Goal: Task Accomplishment & Management: Use online tool/utility

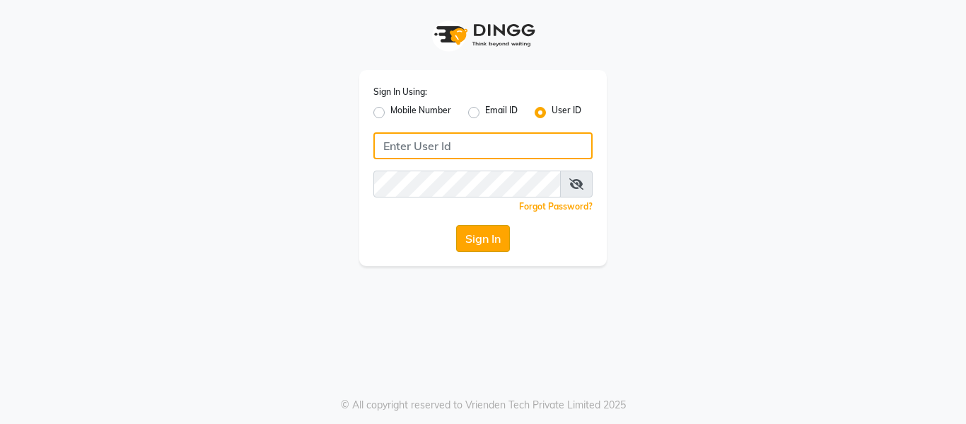
type input "e3904-01"
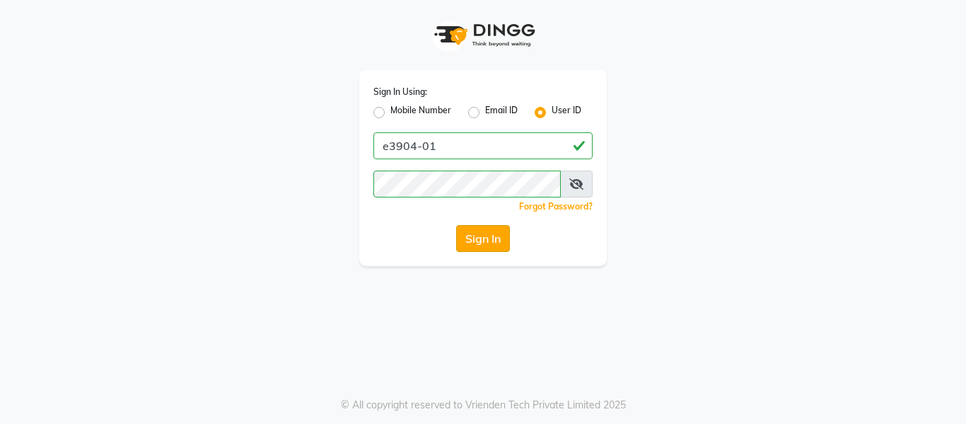
click at [489, 238] on button "Sign In" at bounding box center [483, 238] width 54 height 27
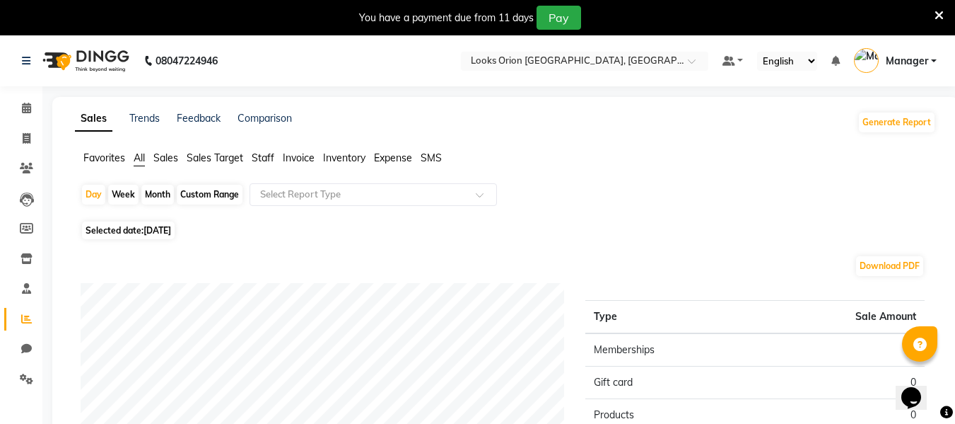
click at [280, 52] on nav "08047224946 Select Location × Looks Orion [GEOGRAPHIC_DATA], [GEOGRAPHIC_DATA] …" at bounding box center [477, 60] width 955 height 51
click at [19, 140] on span at bounding box center [26, 139] width 25 height 16
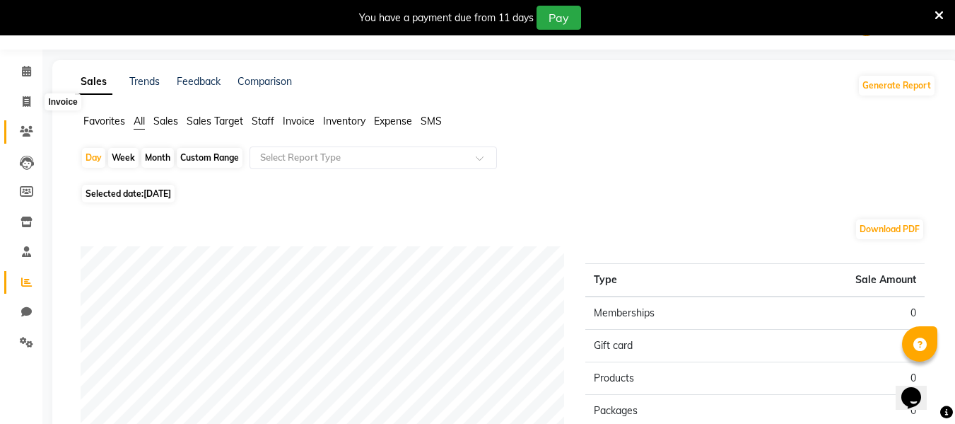
select select "service"
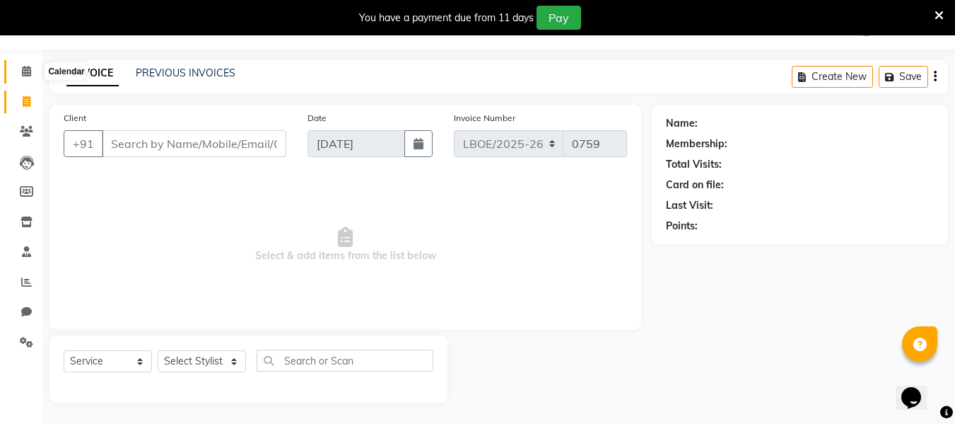
click at [27, 68] on icon at bounding box center [26, 71] width 9 height 11
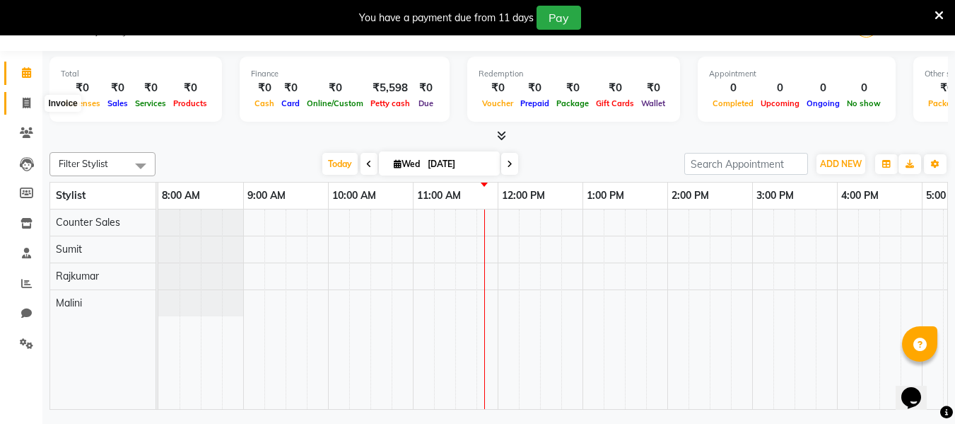
click at [27, 108] on span at bounding box center [26, 103] width 25 height 16
select select "service"
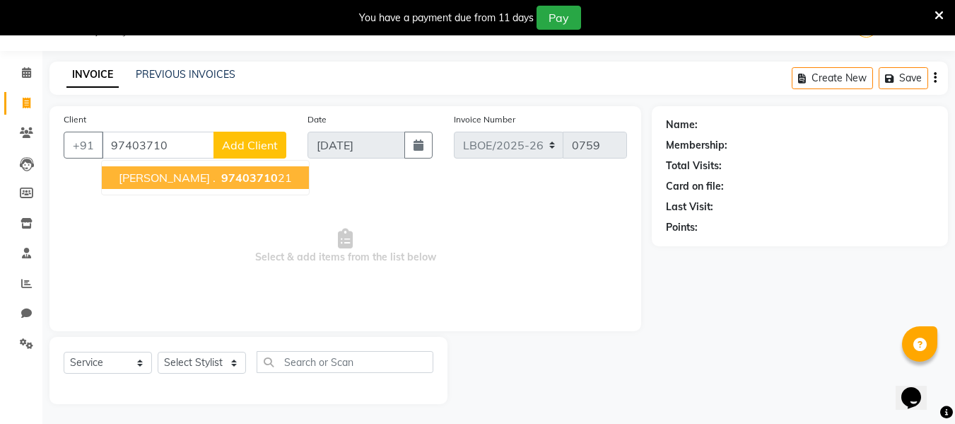
click at [221, 180] on span "97403710" at bounding box center [249, 177] width 57 height 14
type input "9740371021"
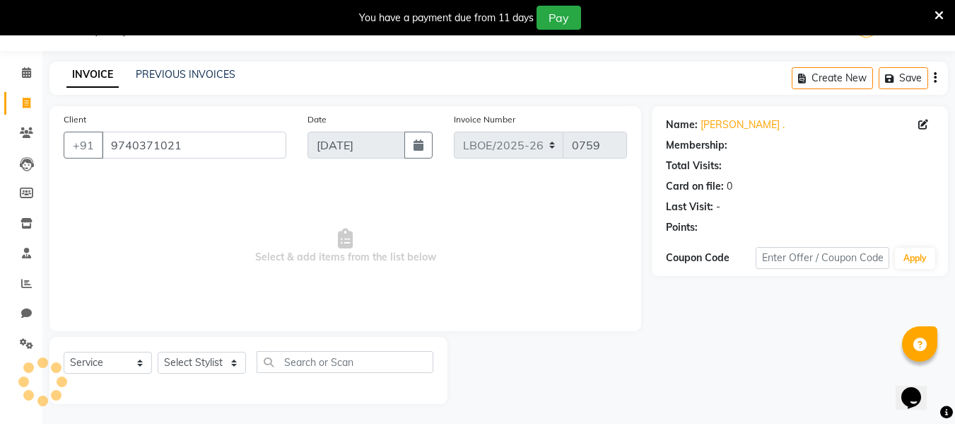
select select "1: Object"
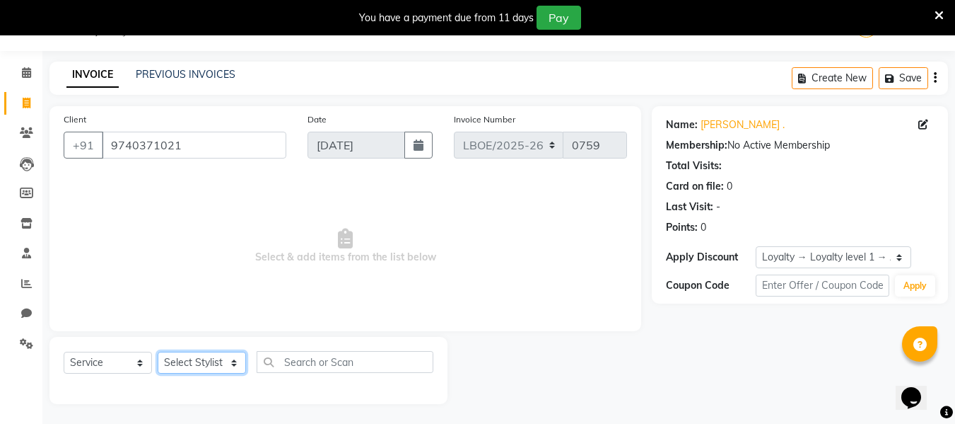
click at [238, 364] on select "Select Stylist Counter Sales Malini Manager [PERSON_NAME]" at bounding box center [202, 362] width 88 height 22
select select "90476"
click at [158, 351] on select "Select Stylist Counter Sales Malini Manager [PERSON_NAME]" at bounding box center [202, 362] width 88 height 22
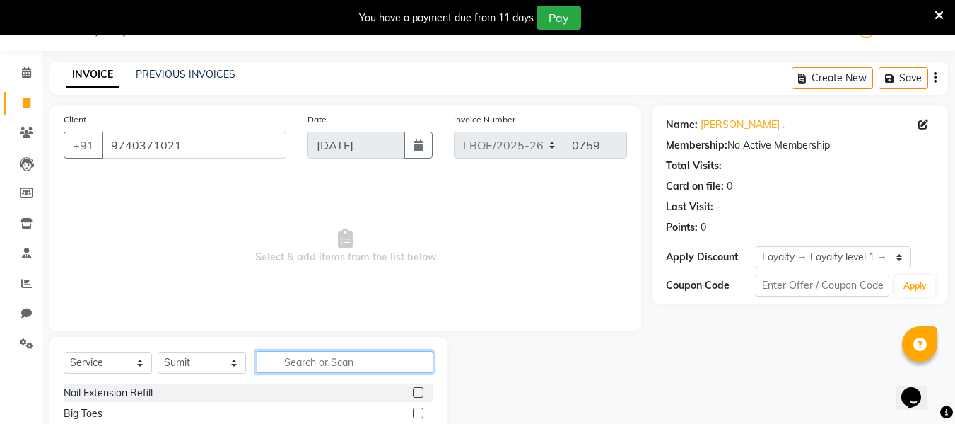
click at [288, 364] on input "text" at bounding box center [345, 362] width 177 height 22
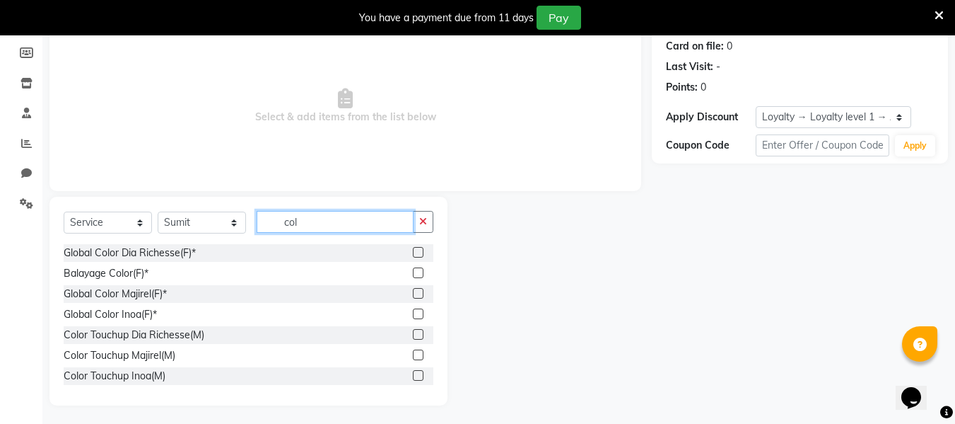
scroll to position [177, 0]
type input "col"
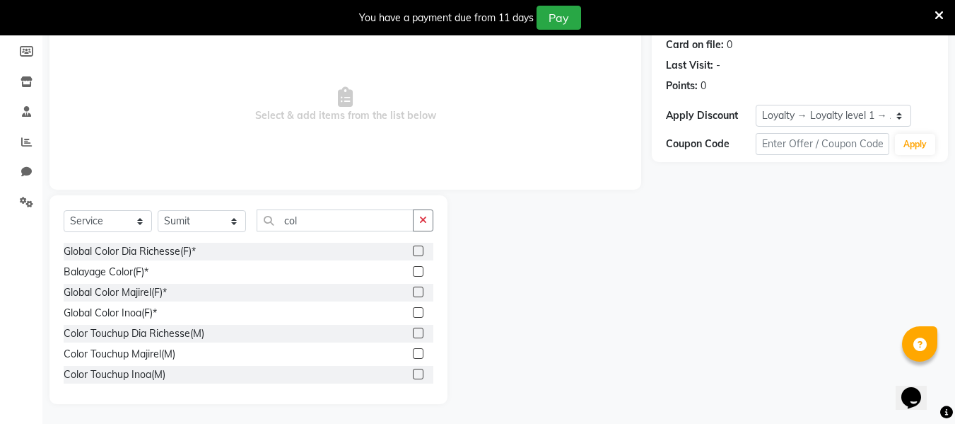
click at [211, 356] on div "Color Touchup Majirel(M)" at bounding box center [249, 354] width 370 height 18
click at [413, 351] on label at bounding box center [418, 353] width 11 height 11
click at [413, 351] on input "checkbox" at bounding box center [417, 353] width 9 height 9
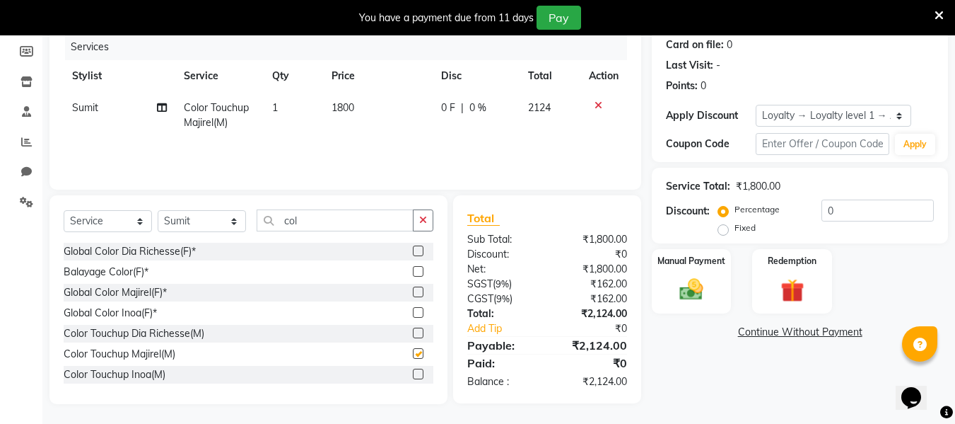
checkbox input "false"
click at [364, 104] on td "1800" at bounding box center [378, 115] width 110 height 47
select select "90476"
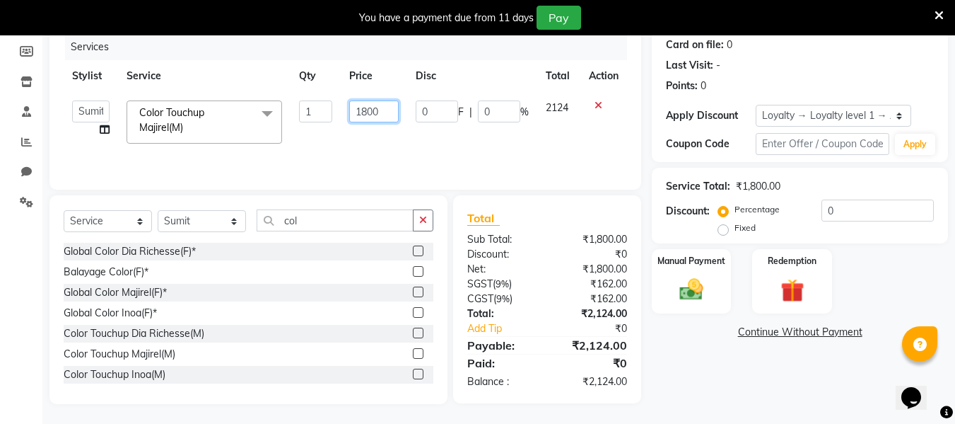
click at [394, 109] on input "1800" at bounding box center [373, 111] width 49 height 22
type input "1"
type input "800"
click at [485, 136] on td "0 F | 0 %" at bounding box center [472, 122] width 130 height 60
select select "90476"
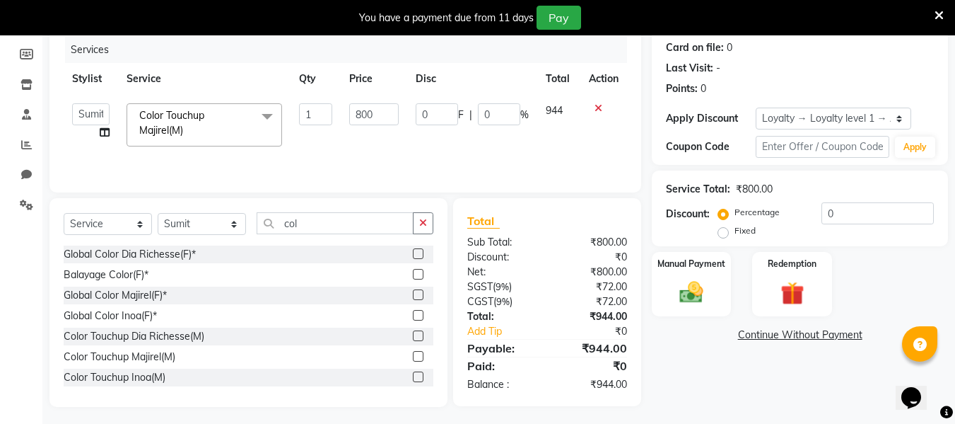
scroll to position [178, 0]
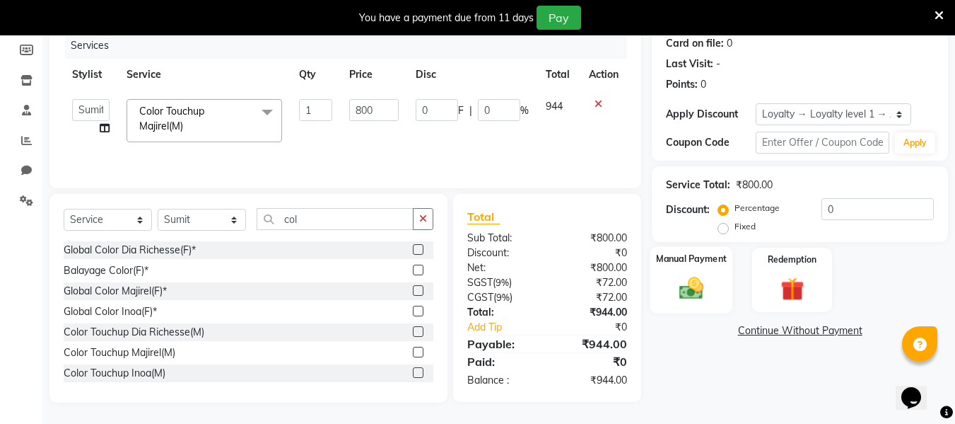
click at [693, 286] on img at bounding box center [692, 288] width 40 height 28
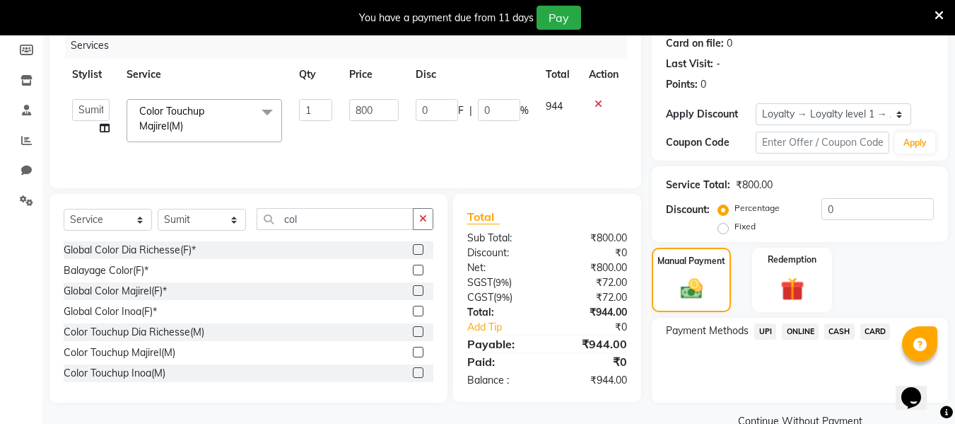
click at [761, 332] on span "UPI" at bounding box center [765, 331] width 22 height 16
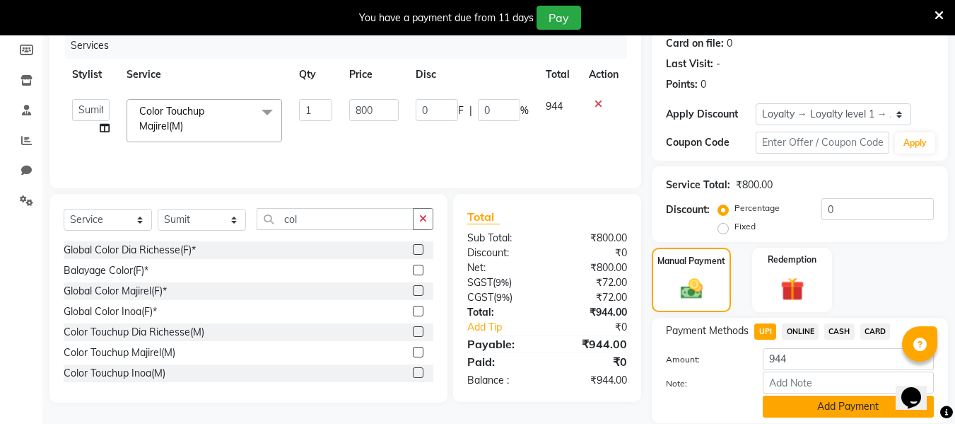
scroll to position [228, 0]
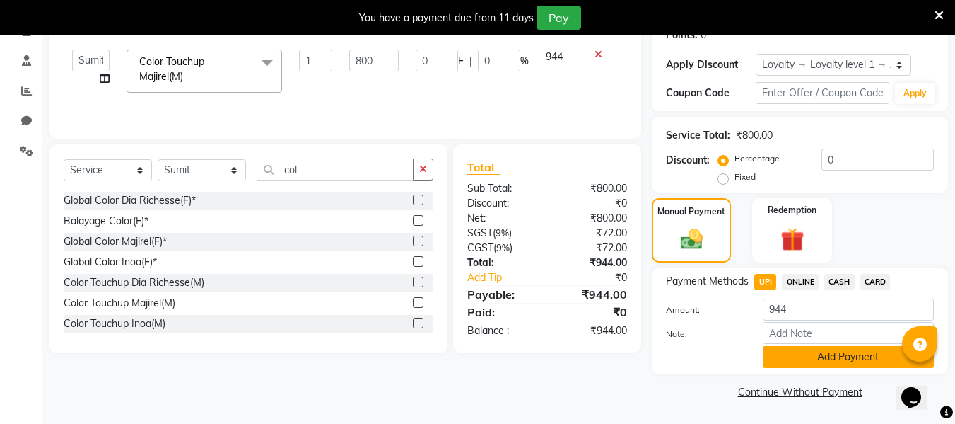
click at [815, 356] on button "Add Payment" at bounding box center [848, 357] width 171 height 22
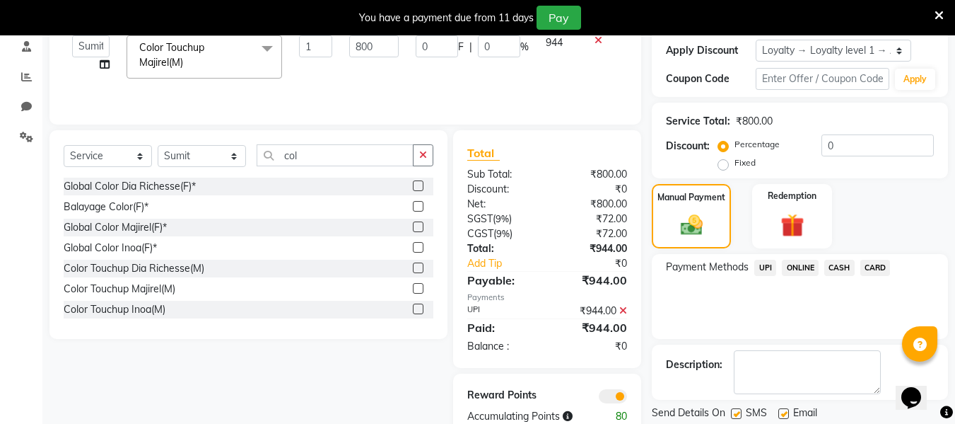
scroll to position [287, 0]
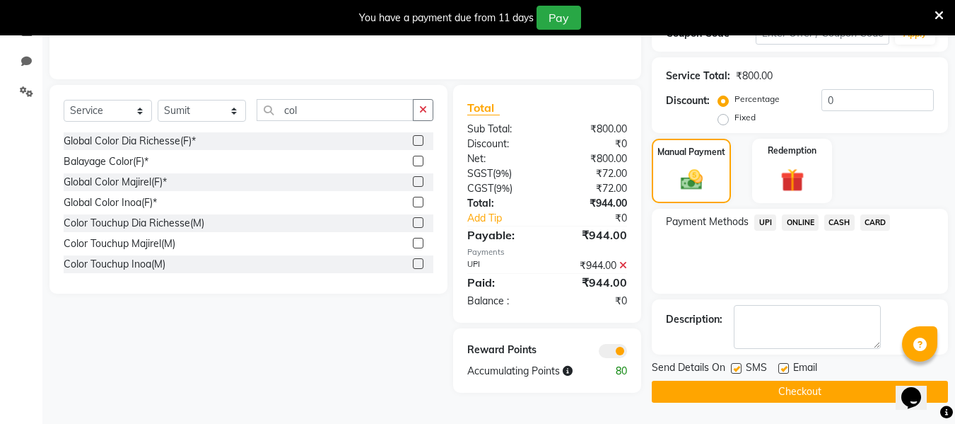
click at [769, 390] on button "Checkout" at bounding box center [800, 391] width 296 height 22
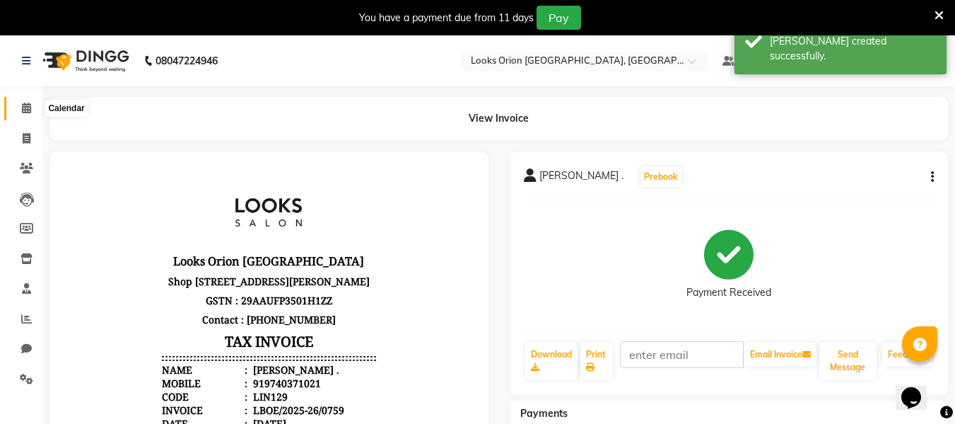
click at [20, 107] on span at bounding box center [26, 108] width 25 height 16
